Goal: Find specific page/section: Find specific page/section

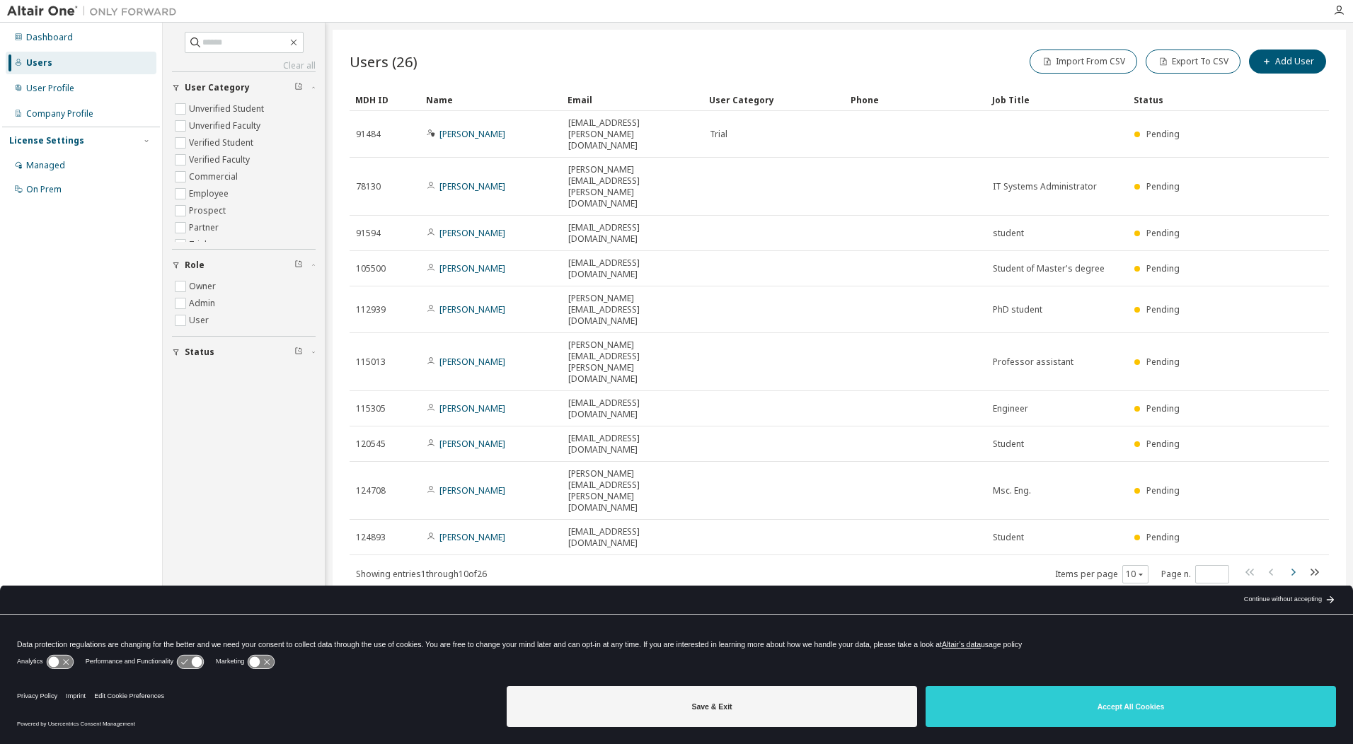
click at [1292, 569] on icon "button" at bounding box center [1293, 572] width 4 height 7
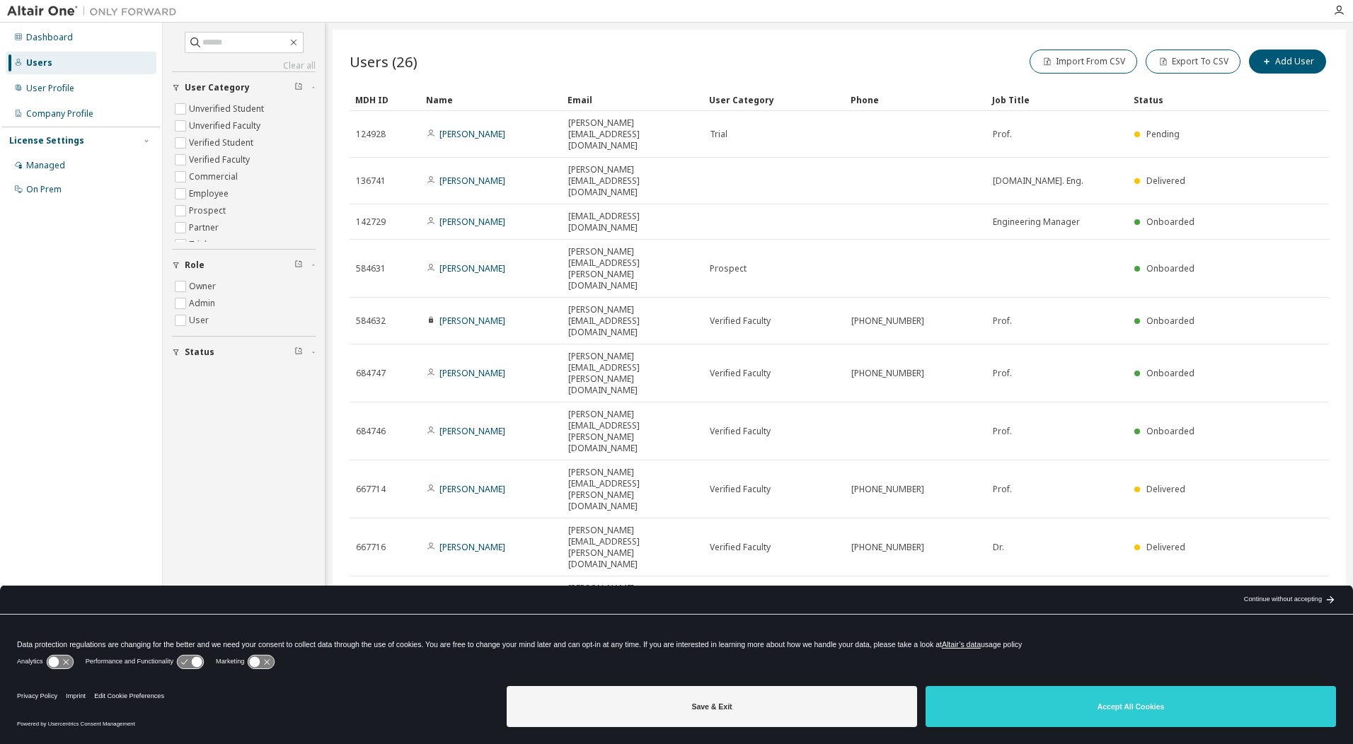
click at [1295, 632] on icon "button" at bounding box center [1292, 640] width 17 height 17
type input "*"
